Goal: Task Accomplishment & Management: Complete application form

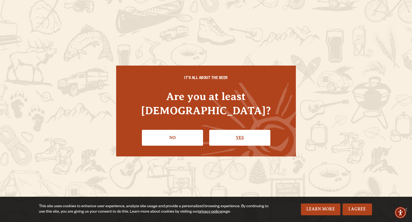
click at [232, 132] on link "Yes" at bounding box center [239, 138] width 61 height 16
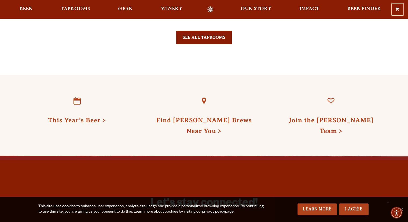
scroll to position [1353, 0]
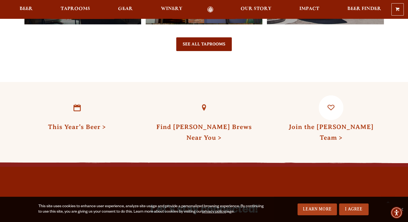
click at [343, 123] on link "Join the [PERSON_NAME] Team" at bounding box center [331, 132] width 85 height 18
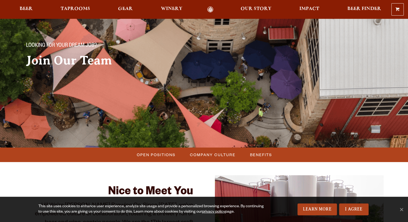
scroll to position [134, 0]
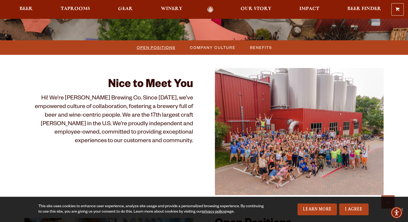
click at [156, 48] on span "Open Positions" at bounding box center [156, 47] width 39 height 8
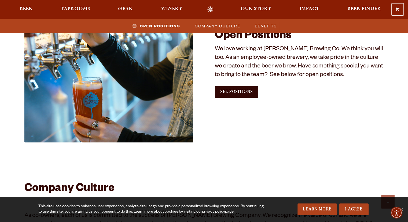
scroll to position [326, 0]
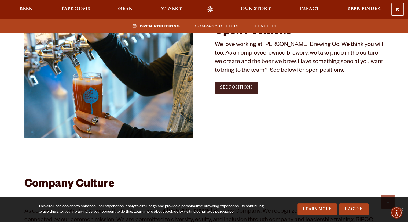
click at [249, 91] on link "See Positions" at bounding box center [236, 88] width 43 height 12
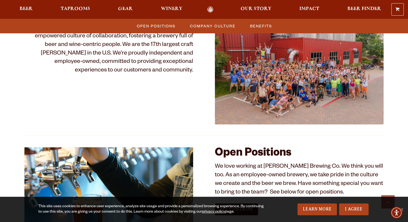
scroll to position [268, 0]
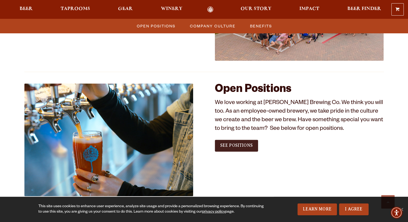
click at [230, 147] on span "See Positions" at bounding box center [236, 145] width 32 height 5
